Goal: Book appointment/travel/reservation

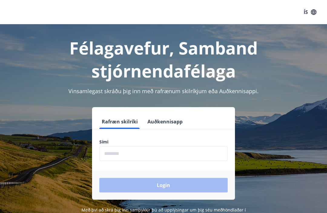
click at [162, 128] on button "Auðkennisapp" at bounding box center [165, 121] width 40 height 15
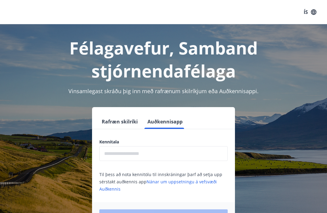
click at [154, 153] on input "text" at bounding box center [163, 153] width 128 height 15
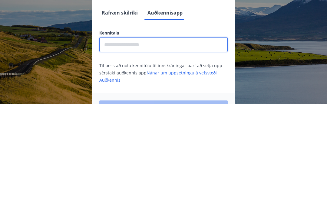
click at [117, 114] on button "Rafræn skilríki" at bounding box center [119, 121] width 41 height 15
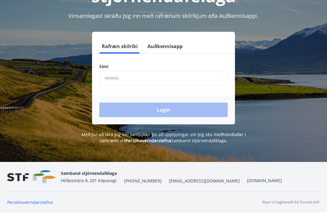
click at [143, 71] on input "phone" at bounding box center [163, 78] width 128 height 15
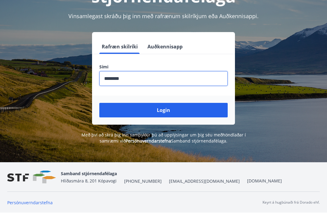
type input "********"
click at [163, 103] on button "Login" at bounding box center [163, 110] width 128 height 15
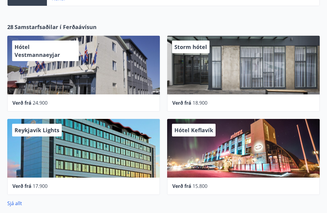
scroll to position [338, 0]
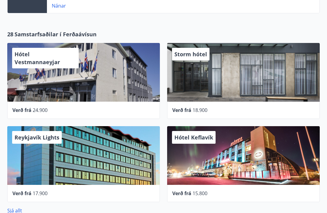
click at [87, 168] on div "Reykjavík Lights" at bounding box center [83, 155] width 153 height 59
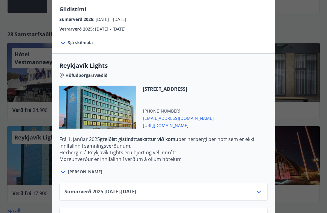
scroll to position [144, 0]
click at [258, 193] on icon at bounding box center [259, 192] width 4 height 2
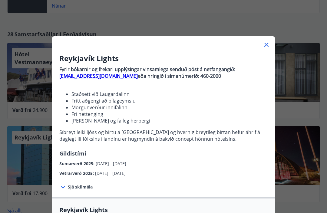
scroll to position [0, 0]
click at [266, 43] on icon at bounding box center [266, 44] width 7 height 7
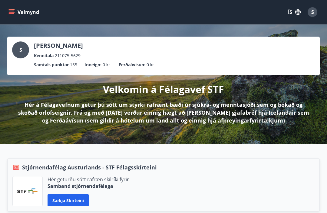
click at [15, 9] on button "Valmynd" at bounding box center [24, 12] width 34 height 11
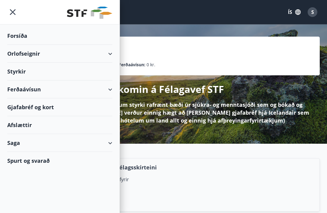
click at [108, 53] on div "Orlofseignir" at bounding box center [59, 54] width 105 height 18
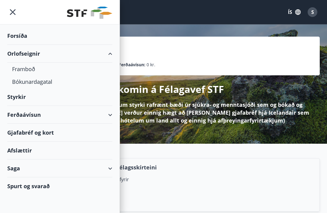
click at [38, 83] on div "Bókunardagatal" at bounding box center [59, 81] width 95 height 13
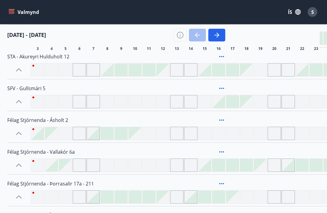
scroll to position [668, 0]
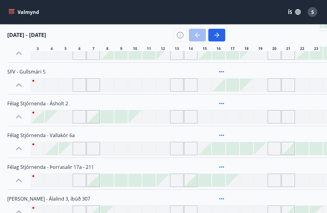
click at [50, 150] on div at bounding box center [51, 149] width 13 height 13
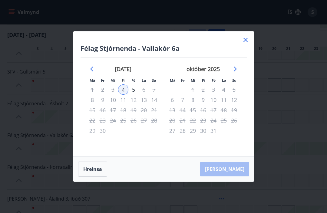
click at [133, 95] on div "5" at bounding box center [133, 89] width 10 height 10
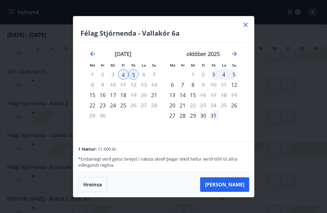
click at [230, 192] on button "[PERSON_NAME]" at bounding box center [224, 184] width 49 height 15
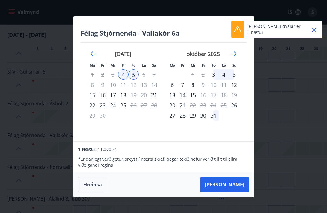
click at [310, 29] on button "Close" at bounding box center [314, 30] width 10 height 10
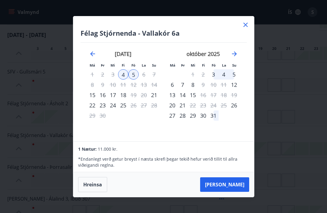
click at [244, 28] on icon at bounding box center [245, 24] width 7 height 7
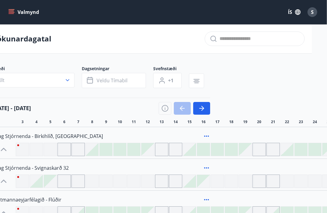
scroll to position [0, 0]
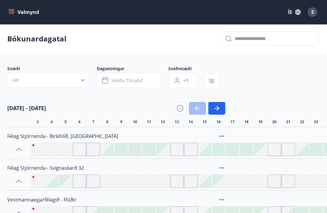
click at [135, 82] on span "Veldu tímabil" at bounding box center [127, 80] width 31 height 7
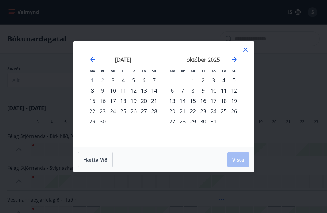
click at [242, 52] on icon at bounding box center [245, 49] width 7 height 7
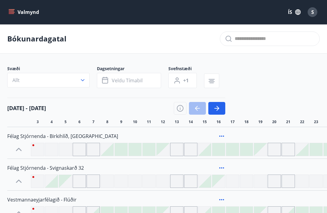
click at [131, 84] on span "Veldu tímabil" at bounding box center [127, 80] width 31 height 7
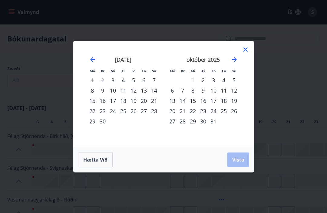
click at [233, 61] on icon "Move forward to switch to the next month." at bounding box center [234, 59] width 7 height 7
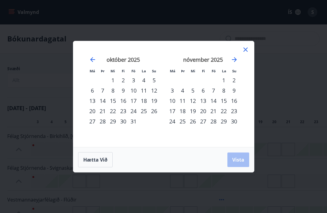
click at [233, 61] on icon "Move forward to switch to the next month." at bounding box center [234, 59] width 7 height 7
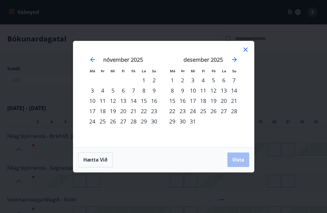
click at [171, 121] on div "29" at bounding box center [172, 121] width 10 height 10
click at [234, 58] on icon "Move forward to switch to the next month." at bounding box center [234, 59] width 7 height 7
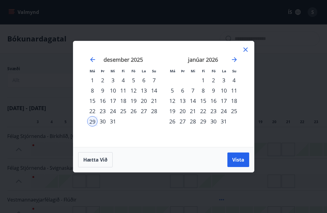
click at [233, 80] on div "4" at bounding box center [234, 80] width 10 height 10
click at [237, 160] on span "Vista" at bounding box center [238, 160] width 12 height 7
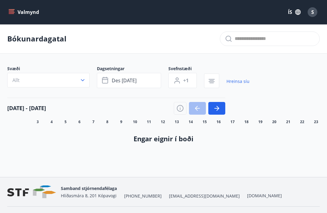
click at [12, 13] on icon "menu" at bounding box center [11, 12] width 6 height 6
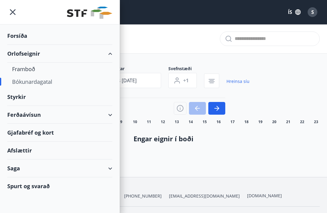
click at [32, 189] on div "Spurt og svarað" at bounding box center [59, 186] width 105 height 18
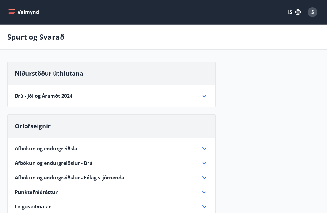
click at [202, 98] on icon at bounding box center [204, 95] width 7 height 7
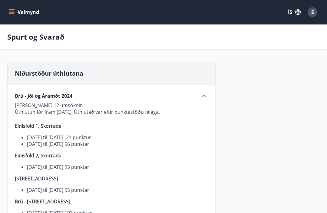
click at [203, 96] on icon at bounding box center [204, 96] width 4 height 2
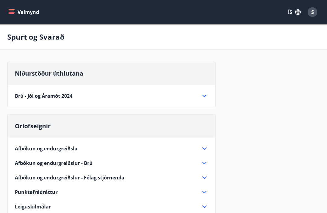
click at [202, 98] on icon at bounding box center [204, 95] width 7 height 7
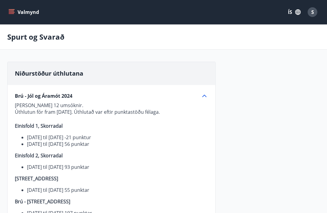
click at [203, 97] on icon at bounding box center [204, 95] width 7 height 7
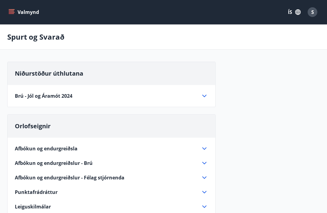
click at [203, 97] on icon at bounding box center [204, 95] width 7 height 7
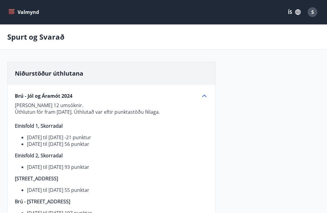
click at [207, 97] on icon at bounding box center [204, 95] width 7 height 7
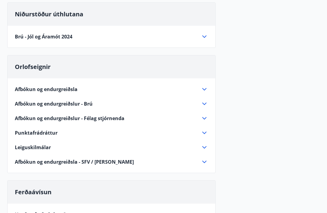
scroll to position [59, 0]
click at [203, 118] on icon at bounding box center [204, 118] width 7 height 7
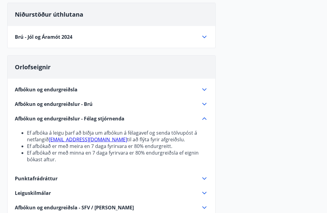
click at [204, 117] on icon at bounding box center [204, 118] width 7 height 7
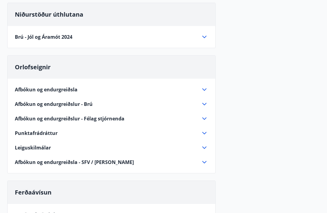
click at [205, 118] on icon at bounding box center [204, 118] width 7 height 7
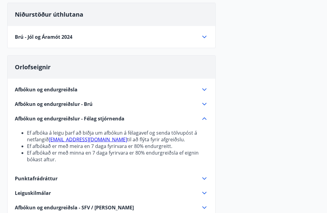
click at [205, 117] on icon at bounding box center [204, 118] width 7 height 7
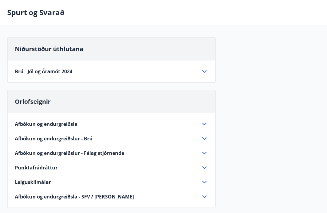
scroll to position [0, 0]
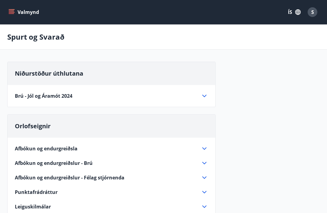
click at [12, 11] on icon "menu" at bounding box center [11, 11] width 5 height 1
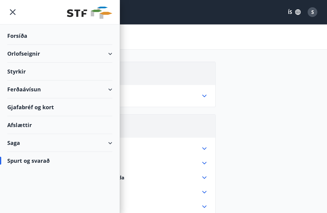
click at [18, 35] on div "Forsíða" at bounding box center [59, 36] width 105 height 18
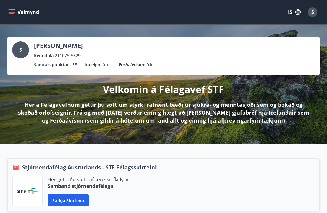
click at [312, 13] on span "S" at bounding box center [312, 12] width 3 height 7
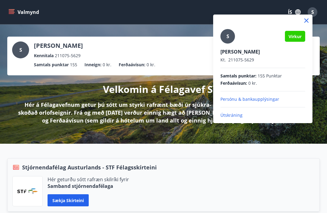
click at [246, 141] on div at bounding box center [163, 106] width 327 height 213
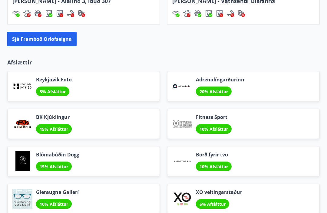
scroll to position [772, 0]
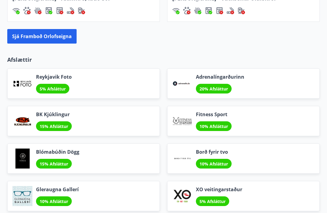
click at [62, 35] on button "Sjá framboð orlofseigna" at bounding box center [41, 36] width 69 height 15
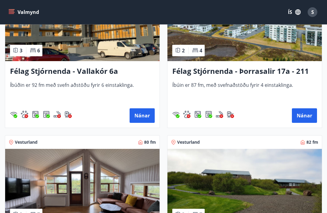
scroll to position [1311, 0]
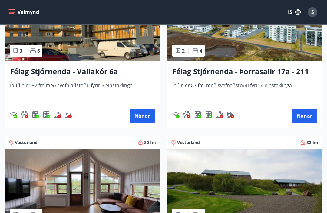
click at [311, 12] on div "S" at bounding box center [313, 12] width 10 height 10
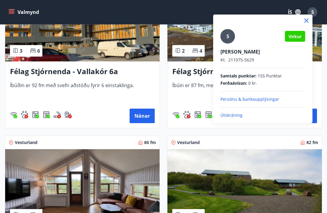
click at [232, 117] on p "Útskráning" at bounding box center [262, 115] width 85 height 6
